Goal: Find specific page/section: Find specific page/section

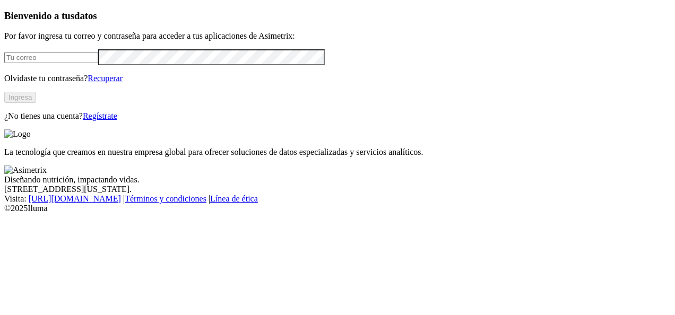
type input "juliana.vallejo@contegral.co"
click at [36, 103] on button "Ingresa" at bounding box center [20, 97] width 32 height 11
